Goal: Task Accomplishment & Management: Manage account settings

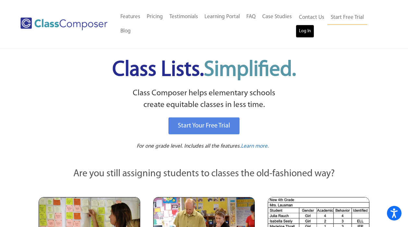
click at [306, 34] on link "Log In" at bounding box center [305, 31] width 19 height 13
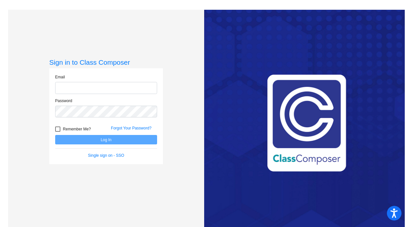
type input "[EMAIL_ADDRESS][DOMAIN_NAME]"
click at [115, 142] on button "Log In" at bounding box center [106, 139] width 102 height 9
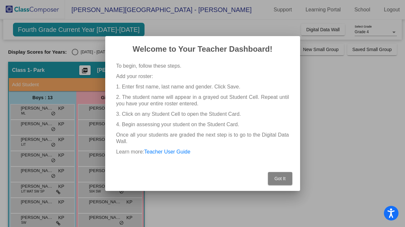
click at [279, 182] on button "Got It" at bounding box center [280, 178] width 24 height 13
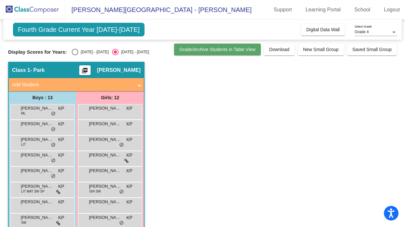
click at [230, 47] on span "Grade/Archive Students in Table View" at bounding box center [217, 49] width 76 height 5
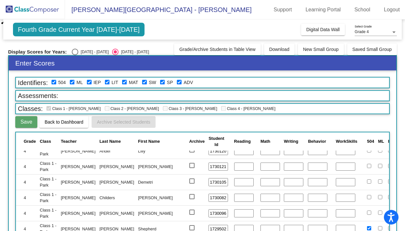
scroll to position [9, 0]
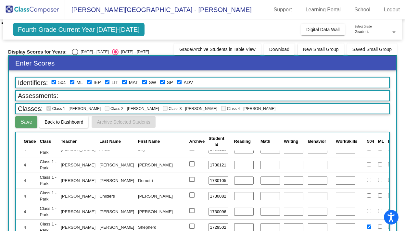
click at [292, 55] on div "Display Scores for Years: [DATE] - [DATE] [DATE] - [DATE] Grade/Archive Student…" at bounding box center [202, 50] width 389 height 12
click at [279, 52] on button "Download" at bounding box center [279, 50] width 31 height 12
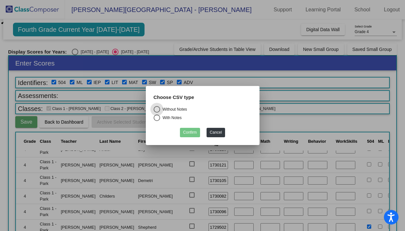
click at [159, 120] on div "Select an option" at bounding box center [157, 118] width 6 height 6
click at [157, 121] on input "With Notes" at bounding box center [157, 121] width 0 height 0
radio input "true"
click at [188, 136] on button "Confirm" at bounding box center [190, 132] width 20 height 9
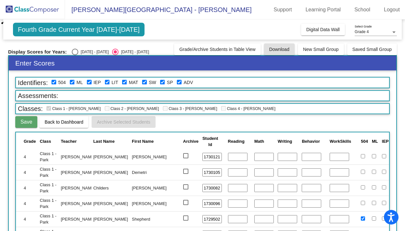
scroll to position [17, 0]
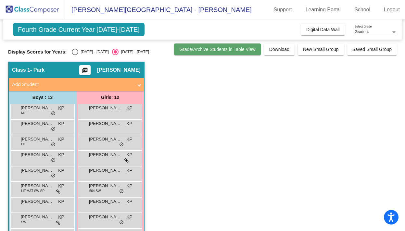
click at [232, 54] on button "Grade/Archive Students in Table View" at bounding box center [217, 50] width 87 height 12
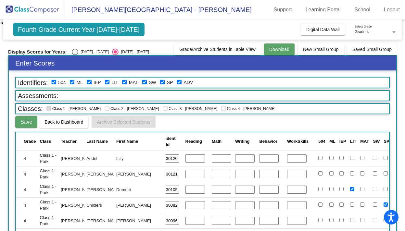
click at [266, 52] on button "Download" at bounding box center [279, 50] width 31 height 12
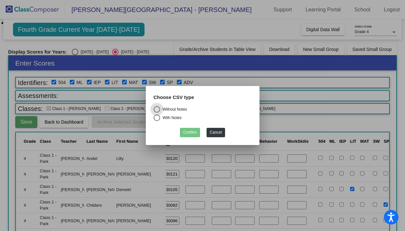
click at [299, 123] on div at bounding box center [202, 115] width 405 height 231
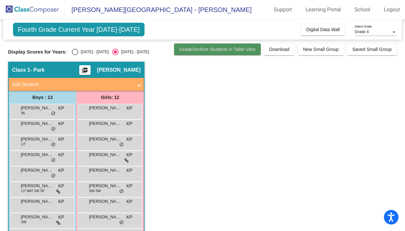
click at [224, 53] on button "Grade/Archive Students in Table View" at bounding box center [217, 50] width 87 height 12
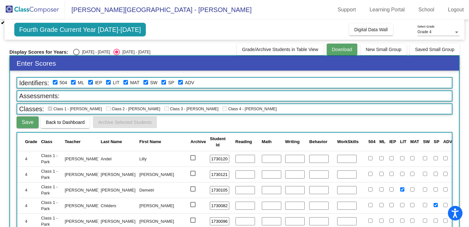
click at [343, 51] on span "Download" at bounding box center [342, 49] width 20 height 5
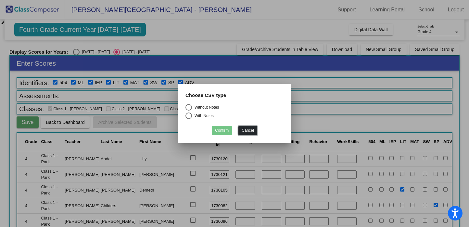
click at [249, 129] on button "Cancel" at bounding box center [247, 130] width 19 height 9
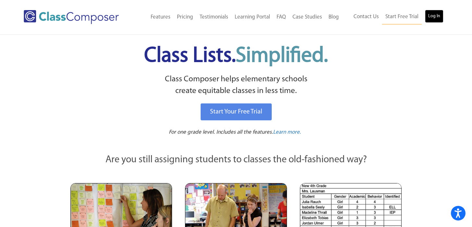
click at [439, 18] on link "Log In" at bounding box center [434, 16] width 19 height 13
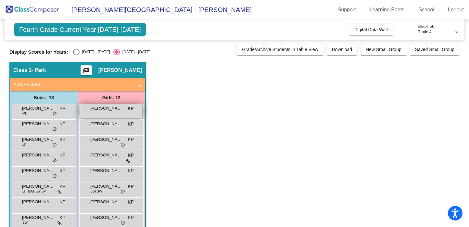
click at [113, 111] on div "Ainslie Krupa KP lock do_not_disturb_alt" at bounding box center [111, 110] width 62 height 13
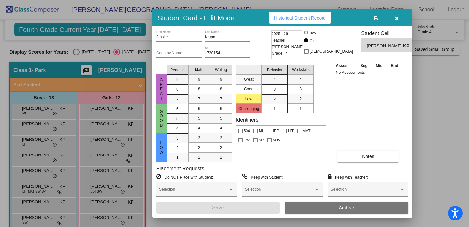
click at [396, 19] on icon "button" at bounding box center [397, 18] width 4 height 5
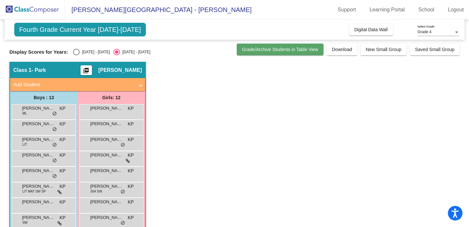
click at [298, 48] on span "Grade/Archive Students in Table View" at bounding box center [280, 49] width 76 height 5
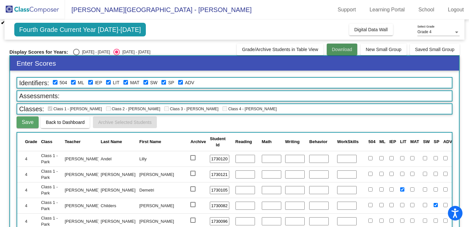
click at [333, 51] on span "Download" at bounding box center [342, 49] width 20 height 5
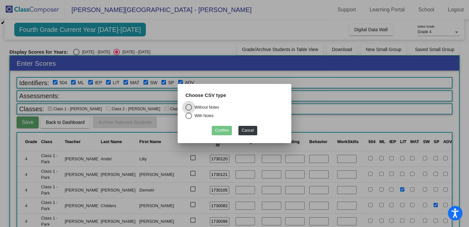
click at [209, 116] on div "With Notes" at bounding box center [203, 116] width 22 height 6
click at [189, 119] on input "With Notes" at bounding box center [188, 119] width 0 height 0
radio input "true"
click at [225, 132] on button "Confirm" at bounding box center [222, 130] width 20 height 9
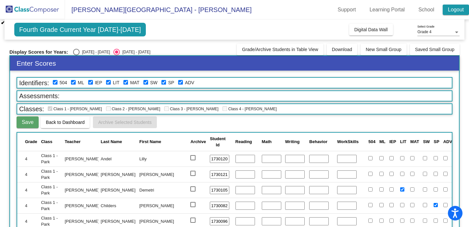
click at [456, 13] on link "Logout" at bounding box center [456, 10] width 26 height 10
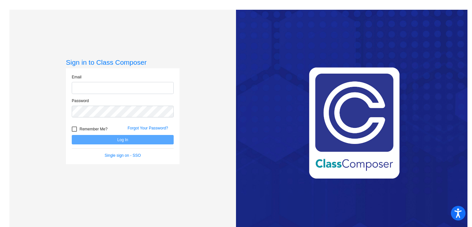
type input "[EMAIL_ADDRESS][DOMAIN_NAME]"
